Goal: Information Seeking & Learning: Learn about a topic

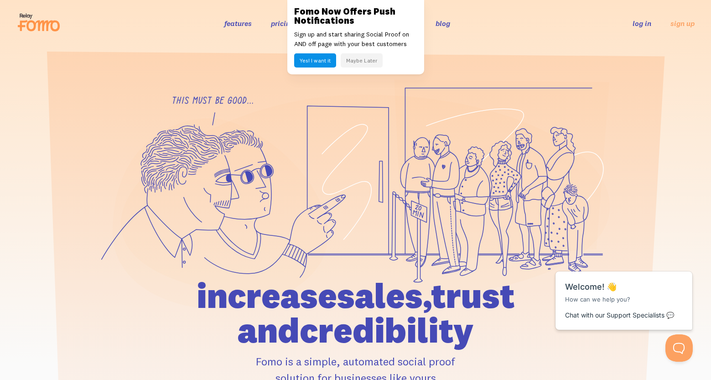
click at [276, 23] on link "pricing" at bounding box center [282, 23] width 23 height 9
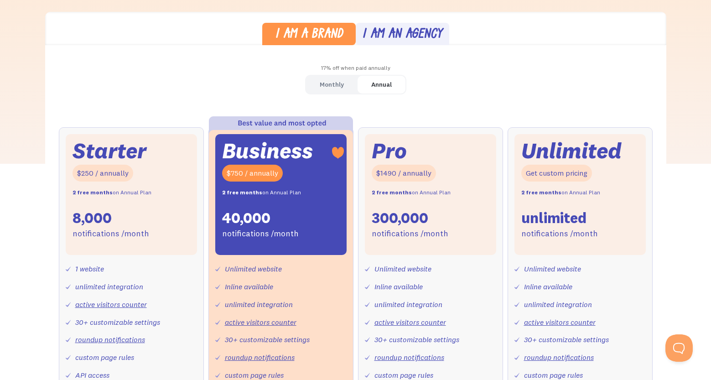
scroll to position [246, 0]
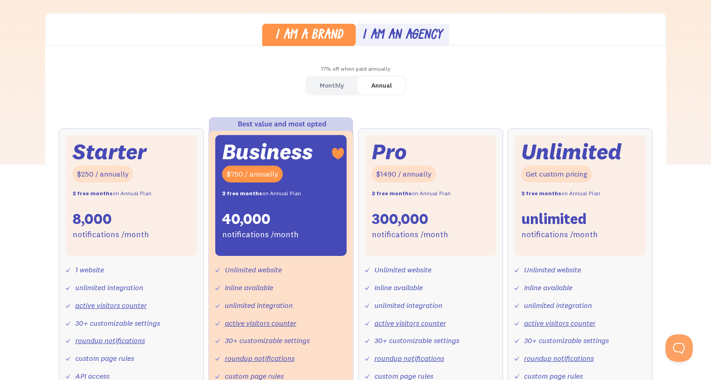
click at [324, 84] on div "Monthly" at bounding box center [332, 85] width 24 height 13
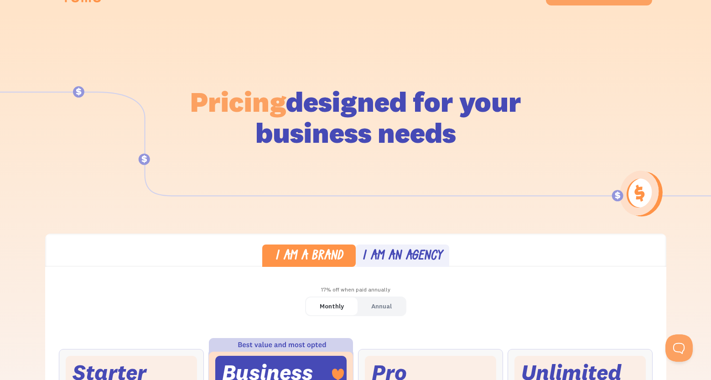
scroll to position [0, 0]
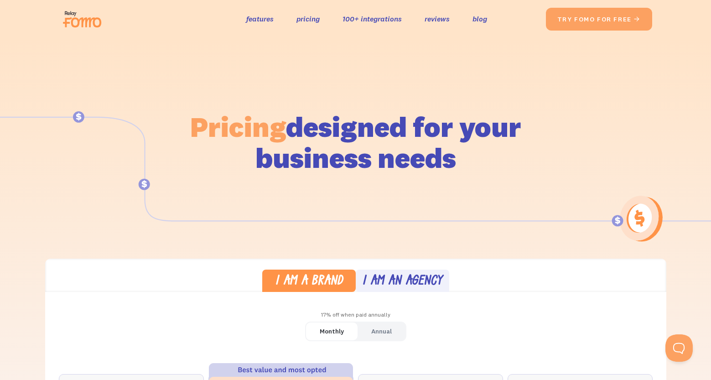
click at [80, 18] on img at bounding box center [84, 19] width 51 height 29
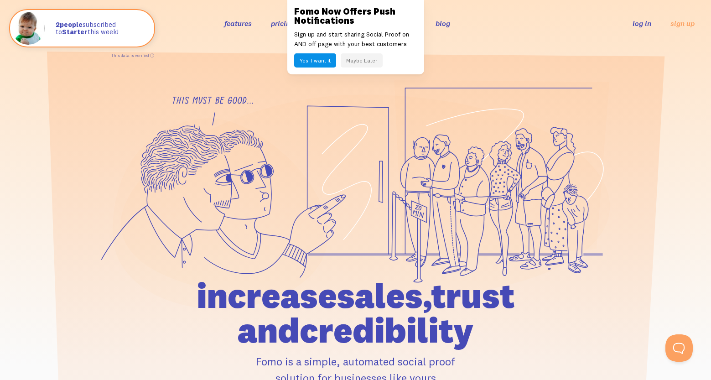
click at [151, 48] on section at bounding box center [355, 240] width 711 height 386
click at [185, 70] on section at bounding box center [355, 240] width 711 height 386
click at [570, 50] on section at bounding box center [355, 240] width 711 height 386
